Goal: Information Seeking & Learning: Learn about a topic

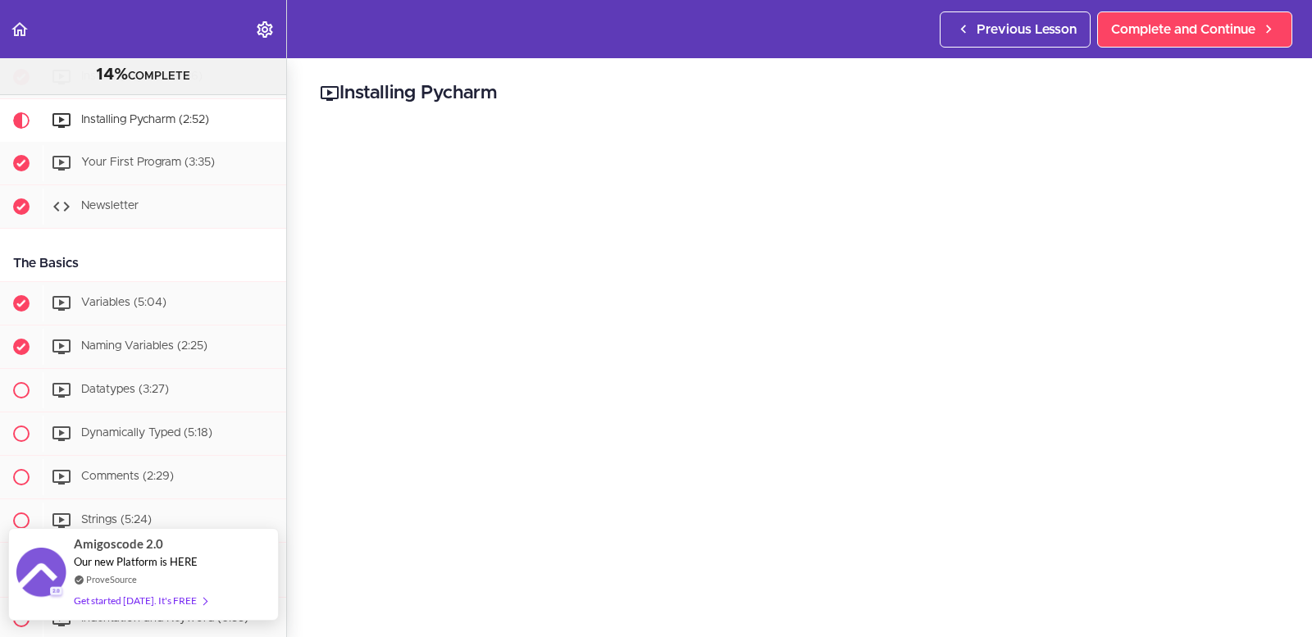
click at [105, 537] on div "Amigoscode 2.0 Our new Platform is HERE ProveSource Get started [DATE]. It's FR…" at bounding box center [143, 574] width 139 height 91
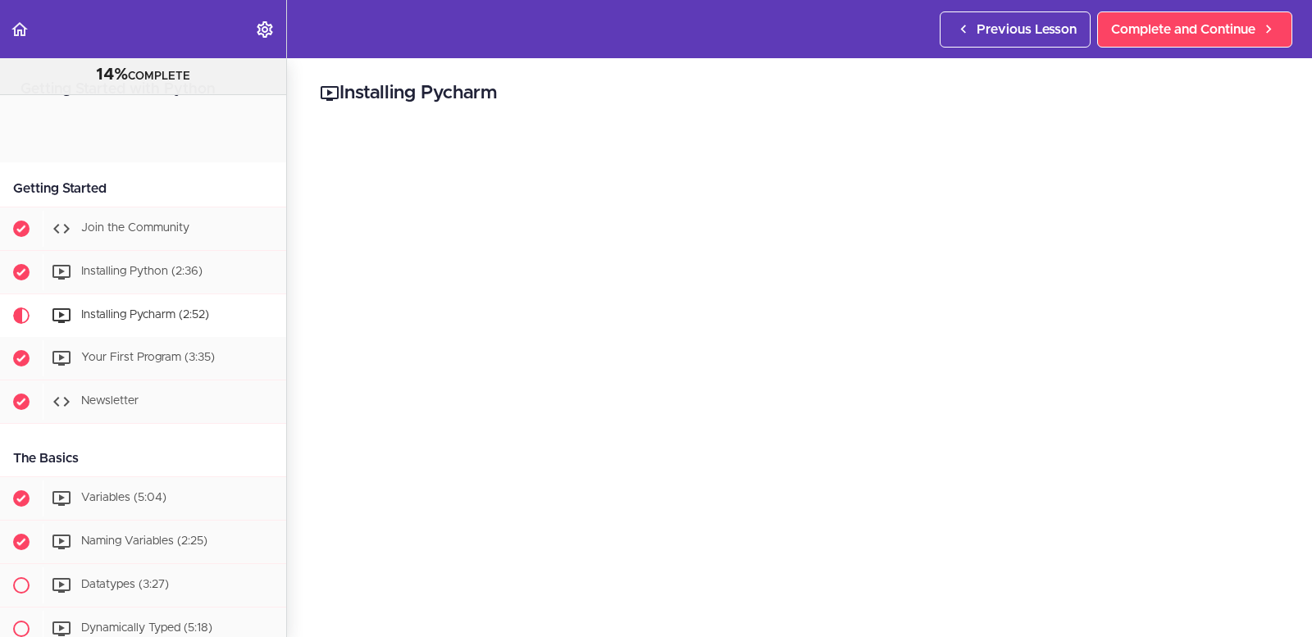
scroll to position [195, 0]
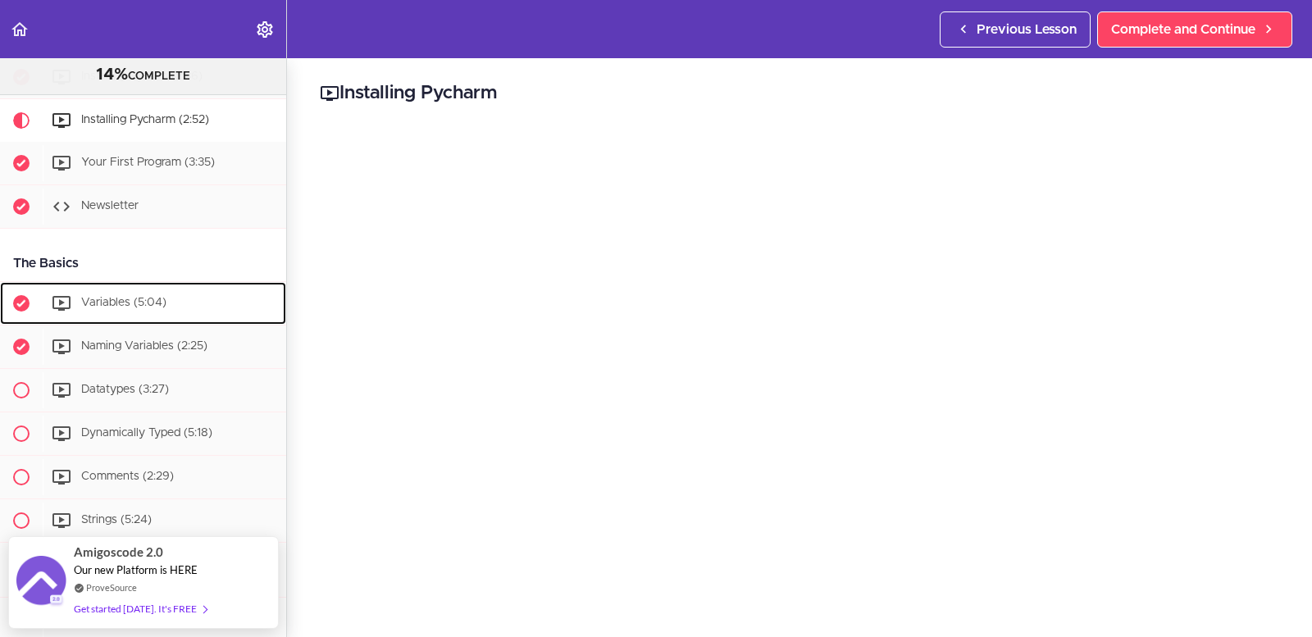
click at [112, 292] on div "Variables (5:04)" at bounding box center [164, 303] width 243 height 36
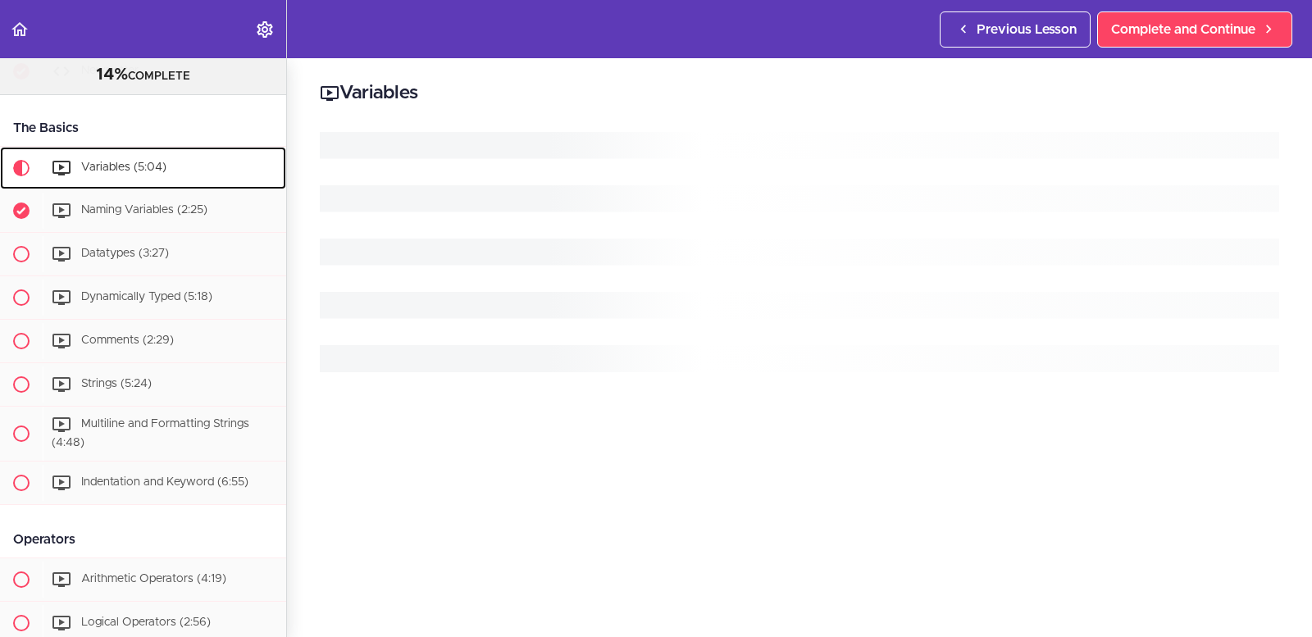
scroll to position [358, 0]
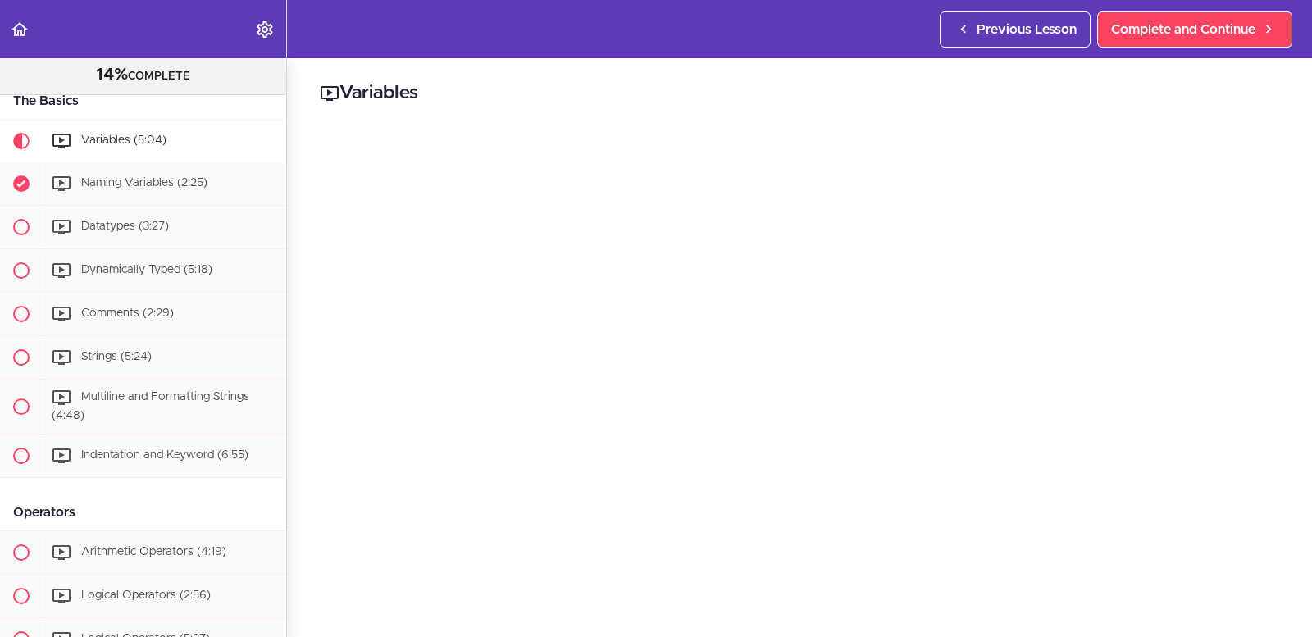
click at [894, 80] on h2 "Variables" at bounding box center [799, 94] width 959 height 28
